Goal: Navigation & Orientation: Understand site structure

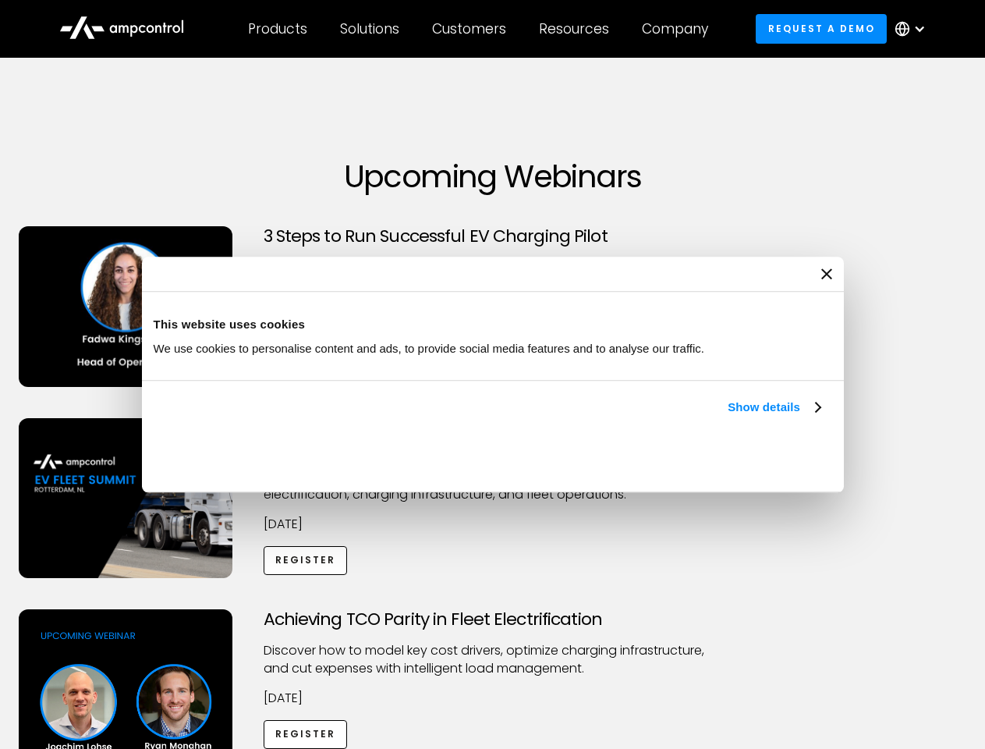
click at [728, 417] on link "Show details" at bounding box center [774, 407] width 92 height 19
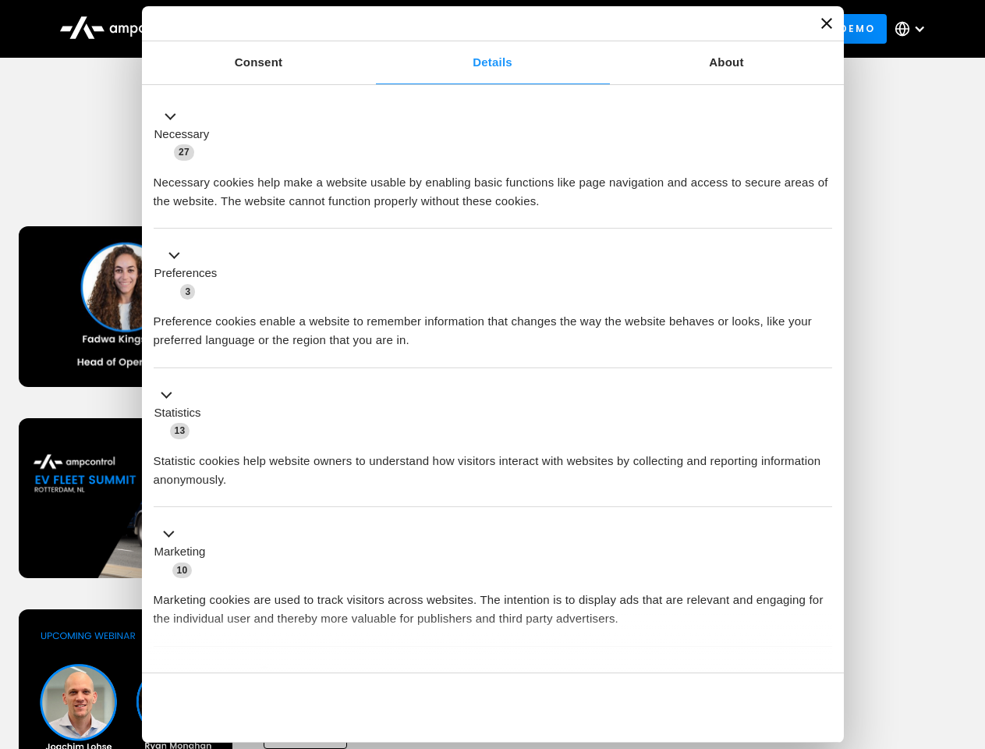
click at [822, 211] on div "Necessary cookies help make a website usable by enabling basic functions like p…" at bounding box center [493, 185] width 679 height 49
click at [968, 629] on div "Achieving TCO Parity in Fleet Electrification Discover how to model key cost dr…" at bounding box center [493, 731] width 980 height 245
click at [480, 29] on div "Customers" at bounding box center [469, 28] width 74 height 17
click at [277, 29] on div "Products" at bounding box center [277, 28] width 59 height 17
click at [371, 29] on div "Solutions" at bounding box center [369, 28] width 59 height 17
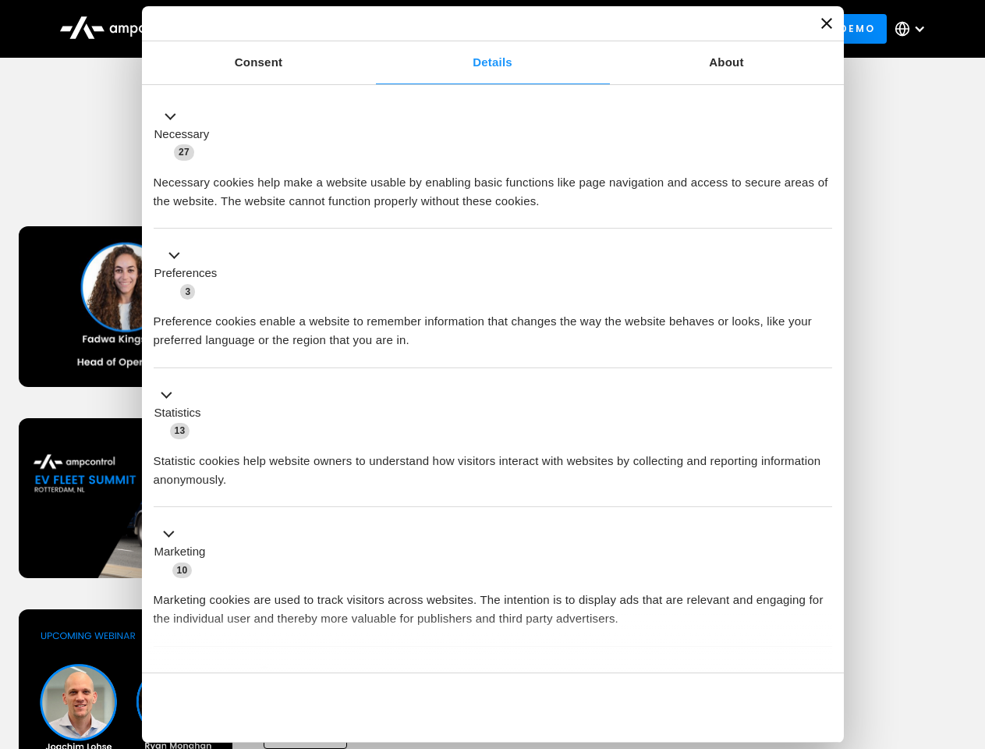
click at [472, 29] on div "Customers" at bounding box center [469, 28] width 74 height 17
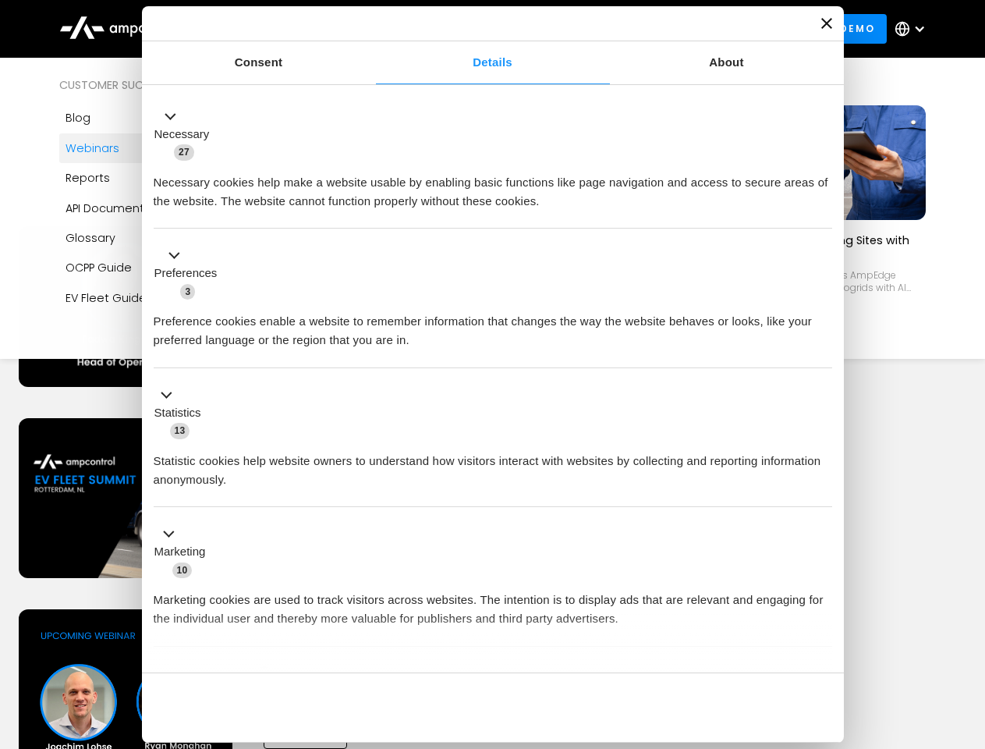
click at [577, 29] on div "Resources" at bounding box center [574, 28] width 70 height 17
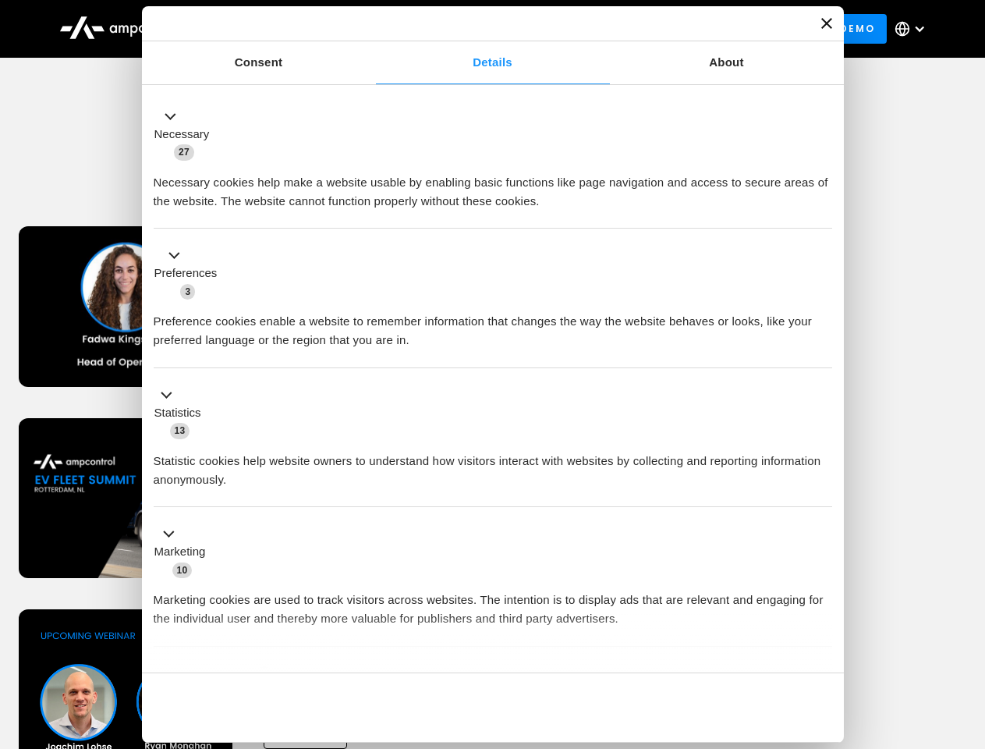
click at [680, 29] on div "Company" at bounding box center [675, 28] width 66 height 17
click at [914, 29] on div at bounding box center [919, 29] width 12 height 12
